Goal: Information Seeking & Learning: Learn about a topic

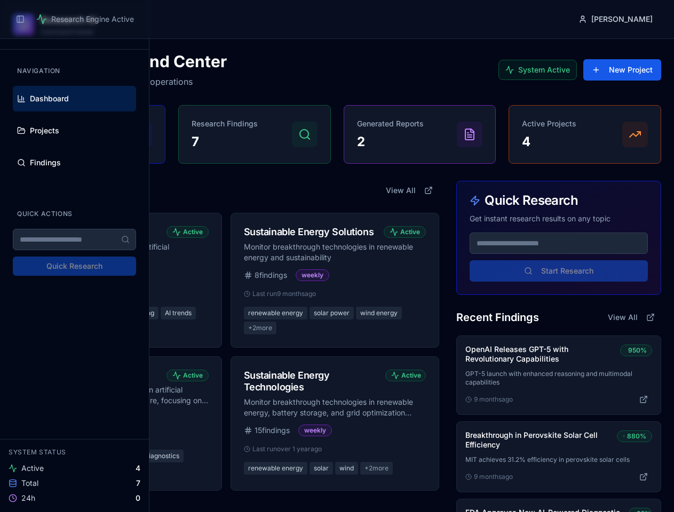
click at [337, 256] on p "Monitor breakthrough technologies in renewable energy and sustainability" at bounding box center [335, 252] width 183 height 21
click at [20, 19] on button "Toggle Sidebar" at bounding box center [20, 19] width 15 height 15
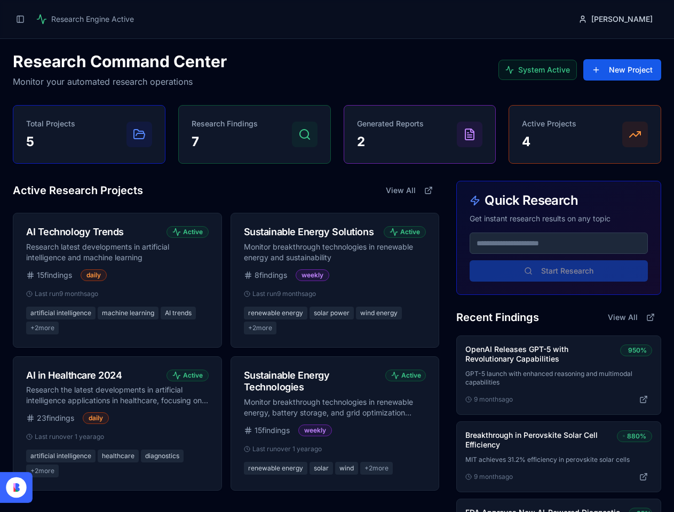
click at [644, 400] on button at bounding box center [643, 399] width 17 height 13
click at [644, 477] on button at bounding box center [643, 477] width 17 height 13
